Goal: Task Accomplishment & Management: Manage account settings

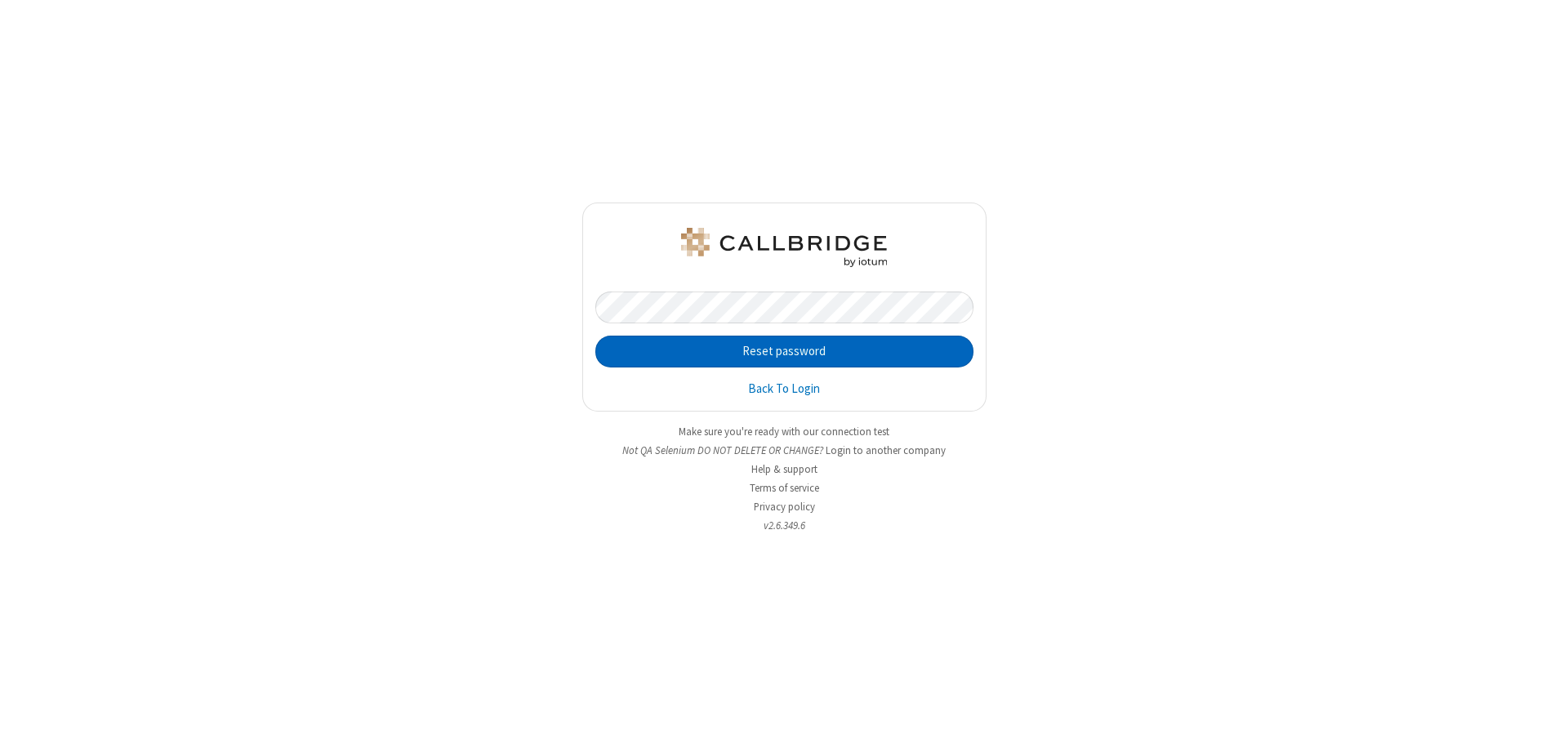
click at [784, 351] on button "Reset password" at bounding box center [784, 353] width 378 height 33
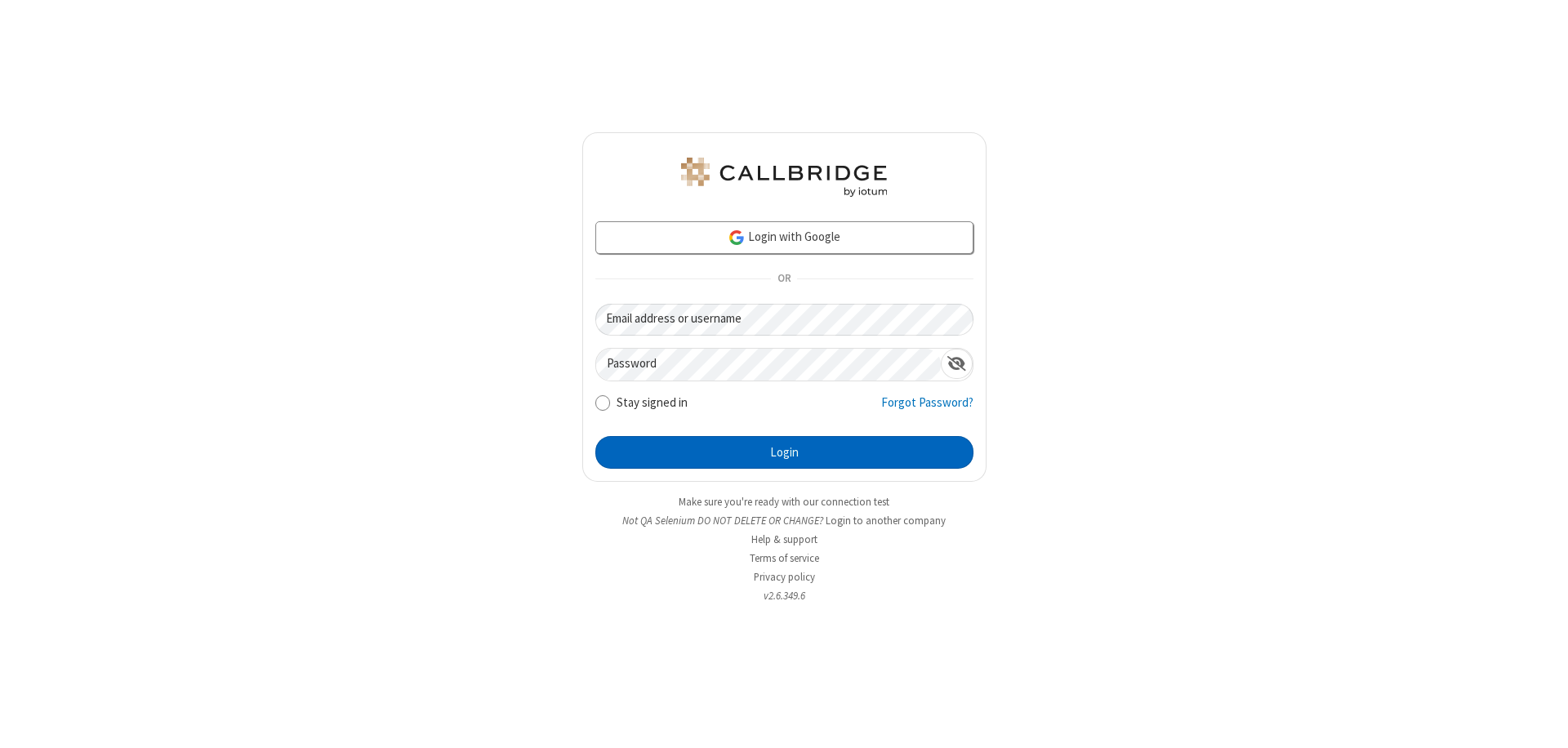
click at [784, 452] on button "Login" at bounding box center [784, 453] width 378 height 33
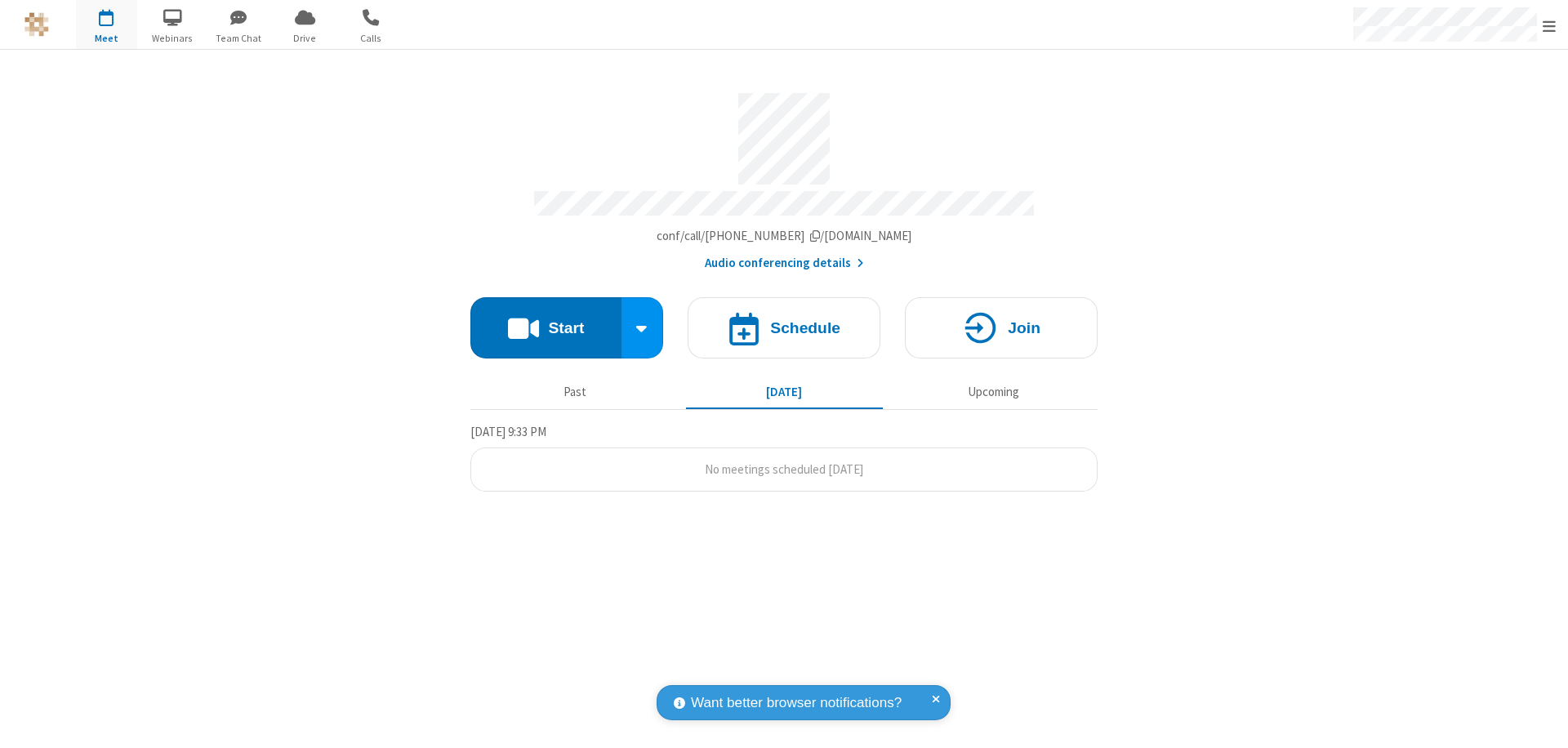
click at [1549, 24] on span "Open menu" at bounding box center [1549, 25] width 13 height 17
